Goal: Task Accomplishment & Management: Use online tool/utility

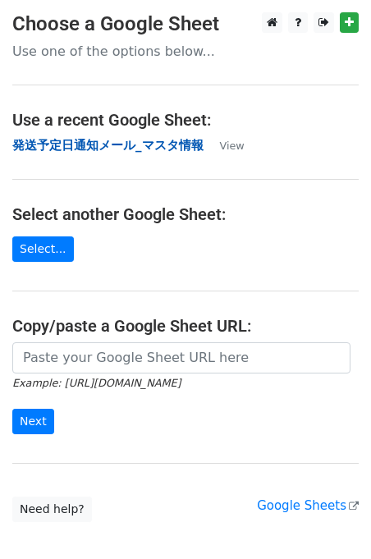
click at [108, 139] on strong "発送予定日通知メール_マスタ情報" at bounding box center [107, 145] width 191 height 15
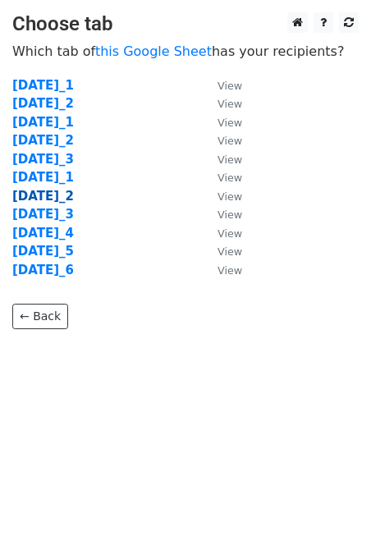
click at [74, 193] on strong "2025年10月_2" at bounding box center [43, 196] width 62 height 15
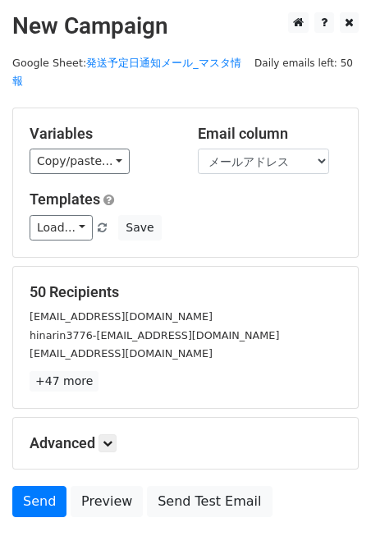
scroll to position [79, 0]
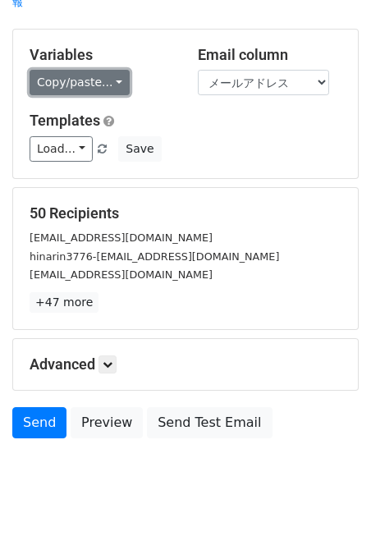
click at [90, 70] on link "Copy/paste..." at bounding box center [80, 82] width 100 height 25
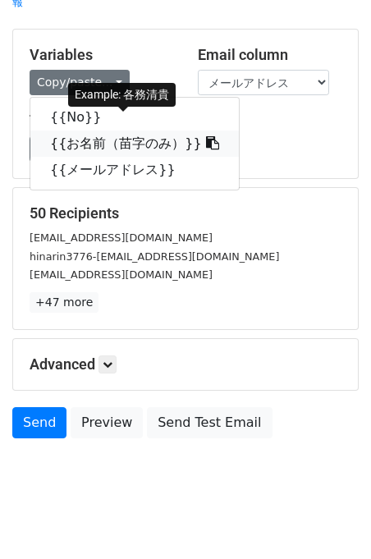
click at [99, 130] on link "{{お名前（苗字のみ）}}" at bounding box center [134, 143] width 208 height 26
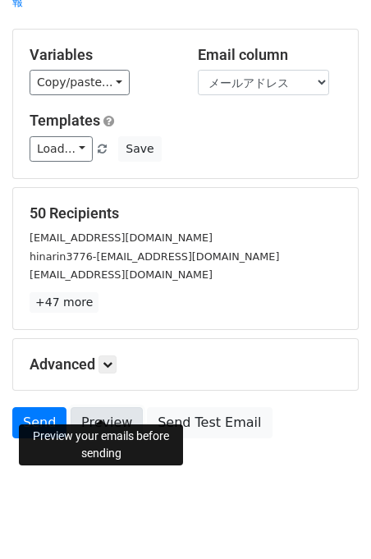
click at [104, 407] on link "Preview" at bounding box center [107, 422] width 72 height 31
click at [83, 408] on link "Preview" at bounding box center [107, 422] width 72 height 31
click at [105, 407] on link "Preview" at bounding box center [107, 422] width 72 height 31
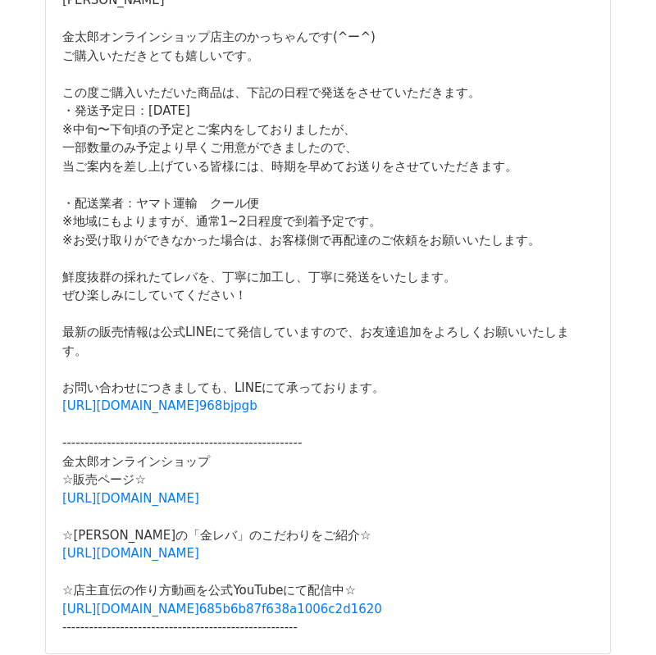
scroll to position [1096, 0]
